Goal: Find specific page/section: Find specific page/section

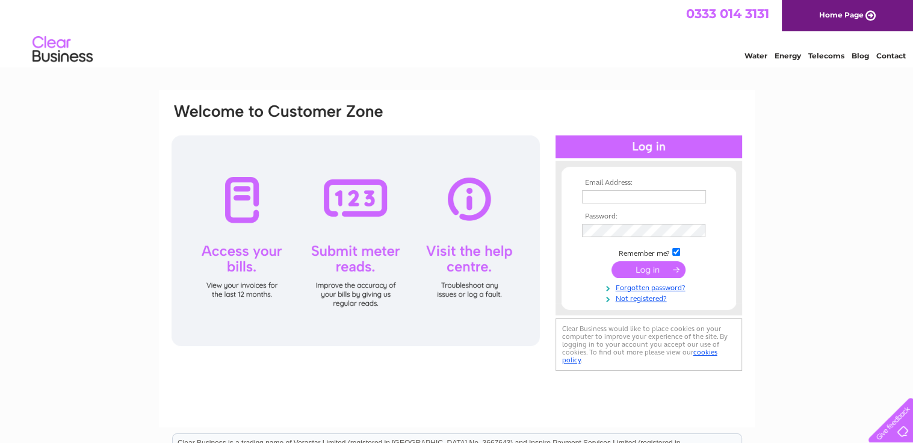
type input "johnqstewart@btconnect.com"
click at [645, 267] on input "submit" at bounding box center [648, 269] width 74 height 17
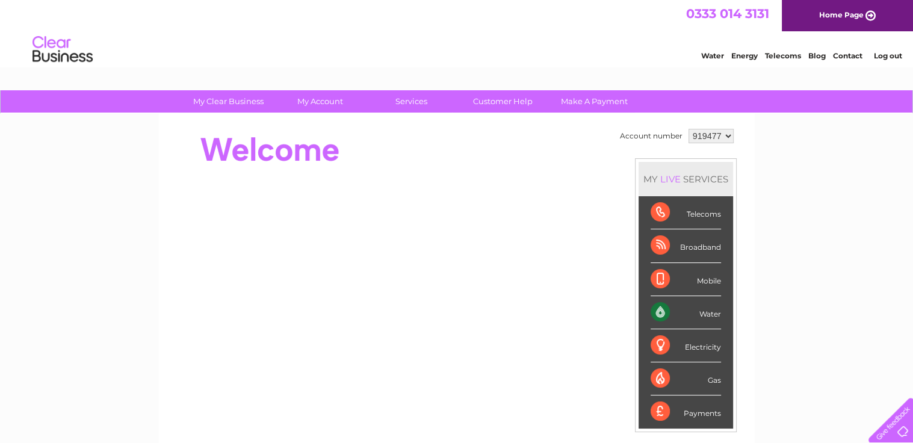
click at [663, 309] on div "Water" at bounding box center [686, 312] width 70 height 33
click at [655, 308] on div "Water" at bounding box center [686, 312] width 70 height 33
click at [654, 308] on div "Water" at bounding box center [686, 312] width 70 height 33
click at [672, 178] on div "LIVE" at bounding box center [670, 178] width 25 height 11
click at [652, 312] on div "Water" at bounding box center [686, 312] width 70 height 33
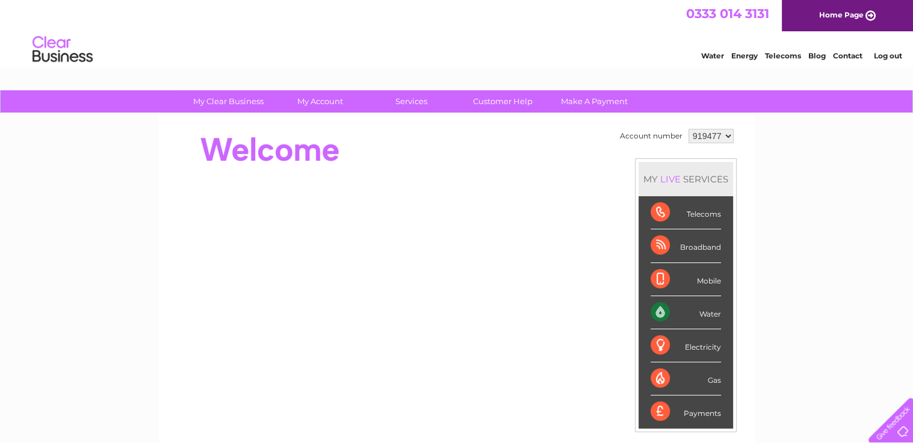
click at [715, 310] on div "Water" at bounding box center [686, 312] width 70 height 33
click at [710, 53] on link "Water" at bounding box center [712, 55] width 23 height 9
